Goal: Check status: Check status

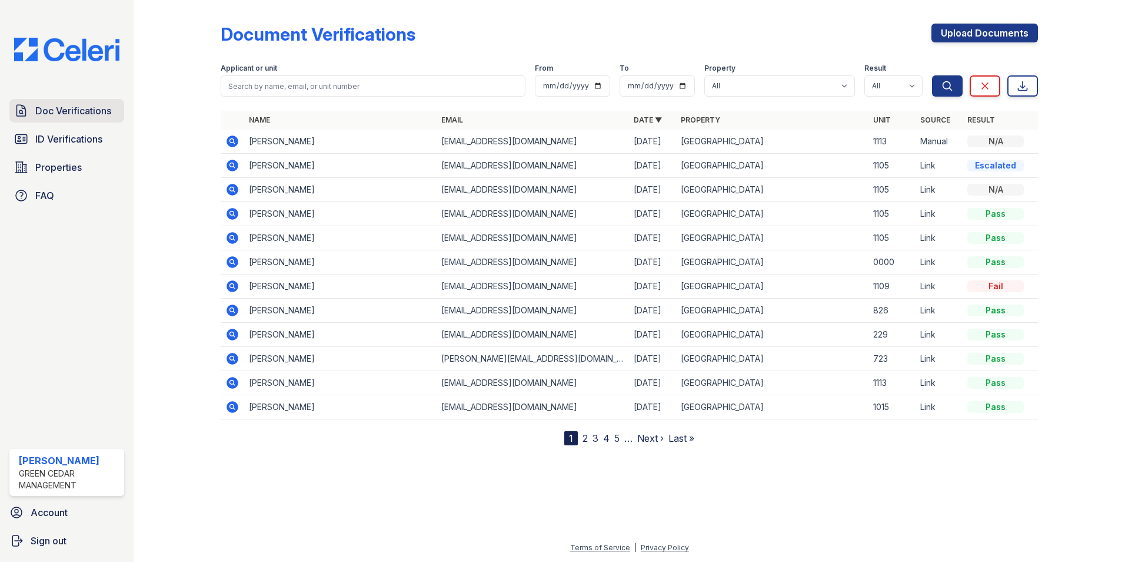
click at [27, 117] on icon at bounding box center [21, 111] width 14 height 14
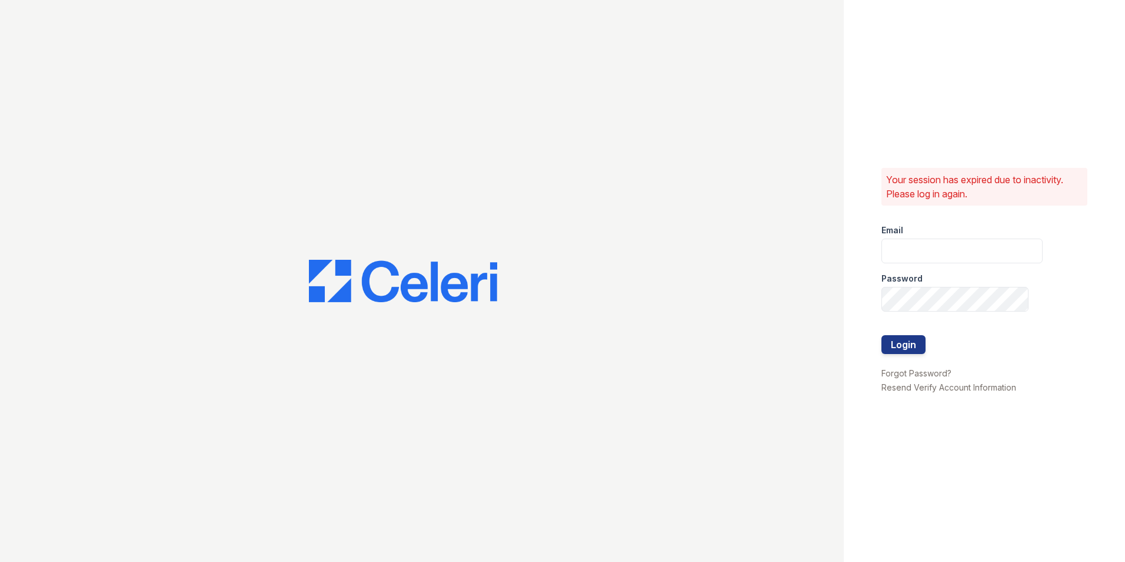
type input "Lamine.Barry@corcoran.com"
click at [901, 341] on button "Login" at bounding box center [904, 344] width 44 height 19
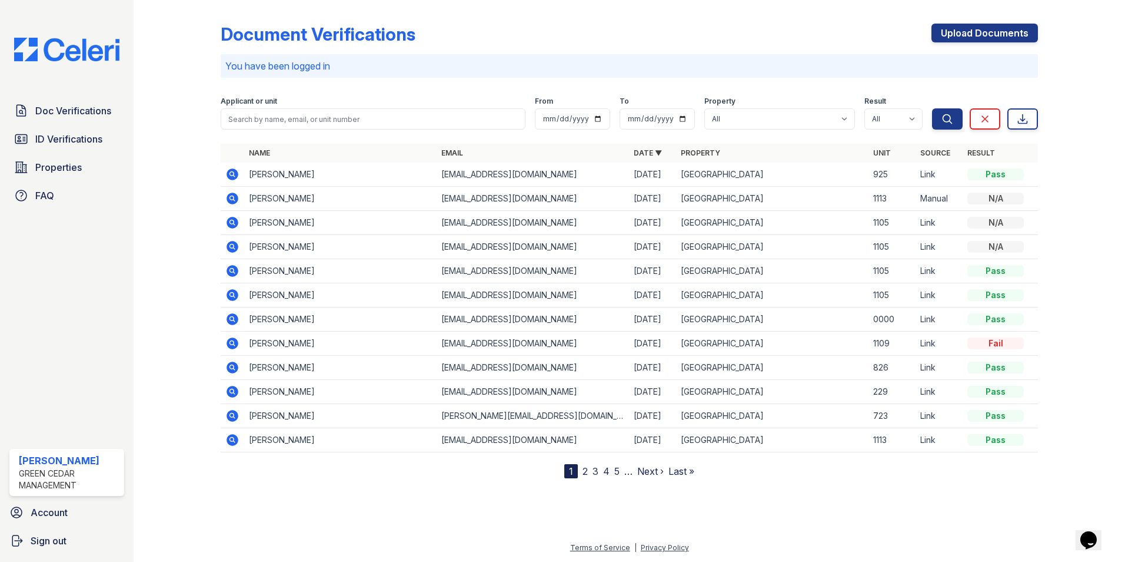
click at [231, 179] on icon at bounding box center [233, 174] width 12 height 12
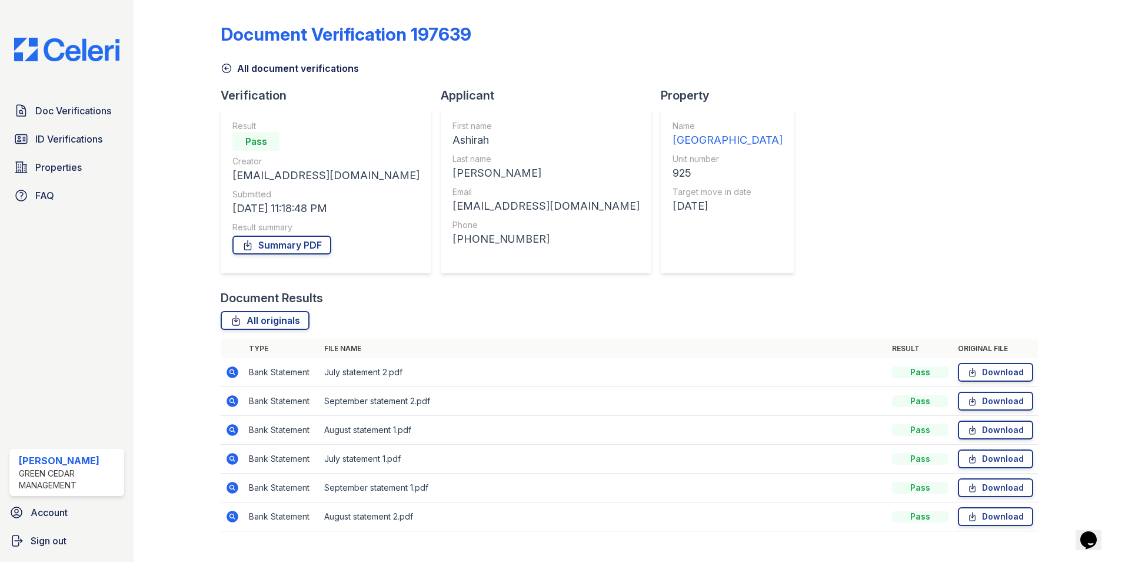
click at [227, 68] on icon at bounding box center [226, 68] width 9 height 9
